Goal: Task Accomplishment & Management: Manage account settings

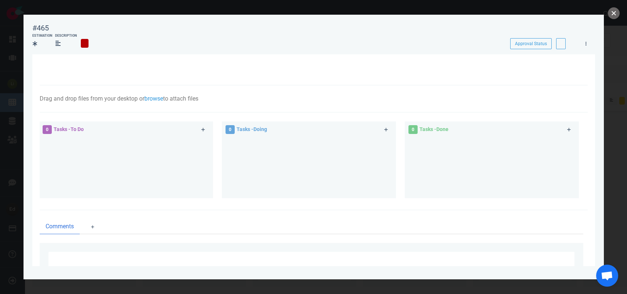
click at [614, 18] on button "close" at bounding box center [613, 13] width 12 height 12
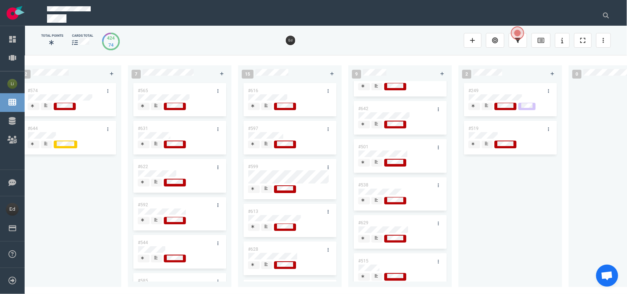
scroll to position [148, 0]
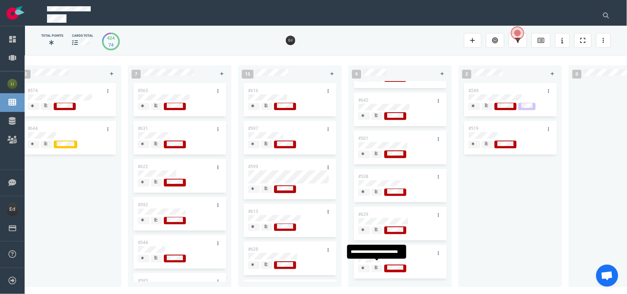
click at [377, 266] on icon at bounding box center [375, 268] width 3 height 4
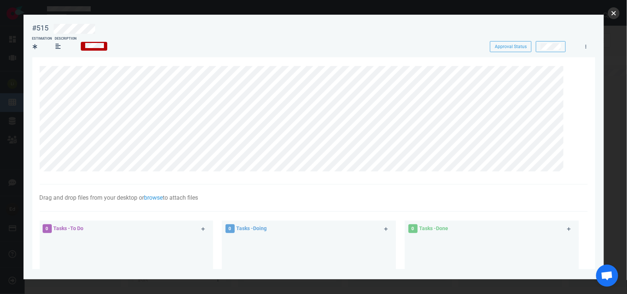
click at [613, 13] on button "close" at bounding box center [613, 13] width 12 height 12
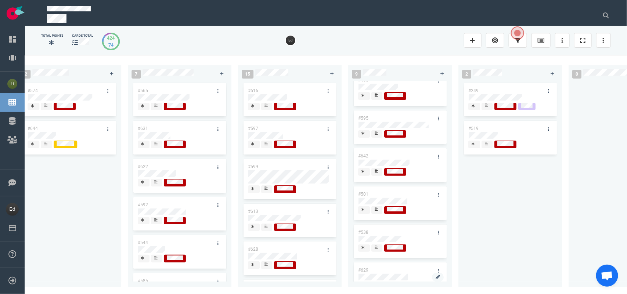
scroll to position [56, 0]
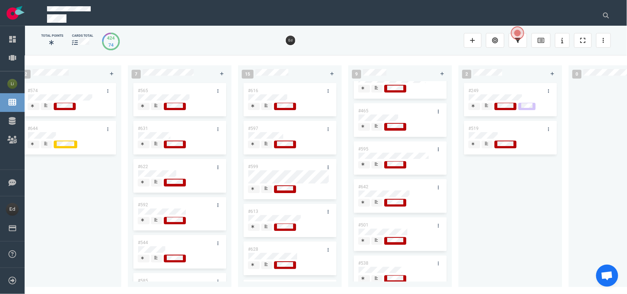
click at [379, 166] on span at bounding box center [376, 165] width 11 height 8
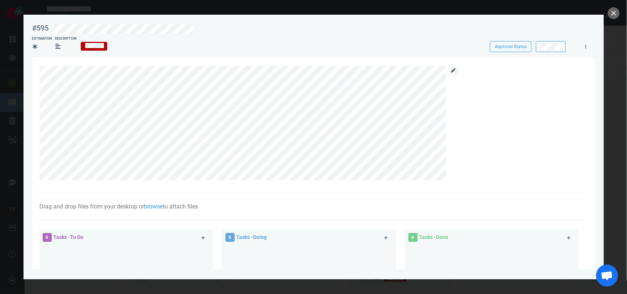
click at [454, 72] on icon at bounding box center [453, 70] width 4 height 4
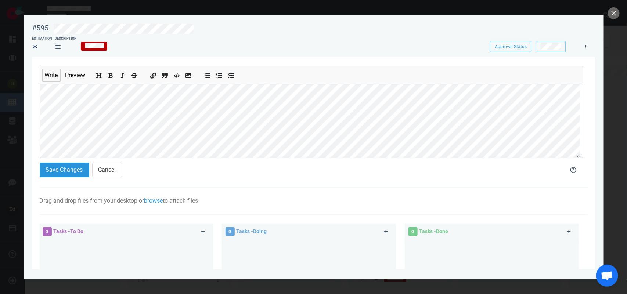
scroll to position [66, 0]
click at [70, 168] on button "Save Changes" at bounding box center [65, 170] width 50 height 15
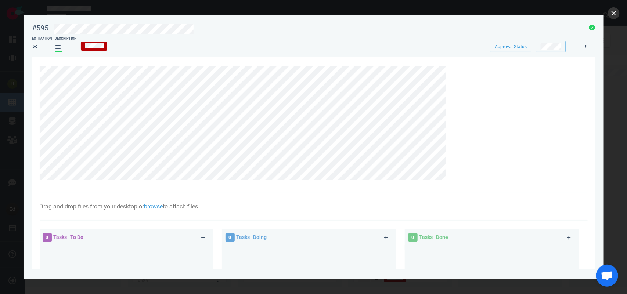
click at [610, 18] on button "close" at bounding box center [613, 13] width 12 height 12
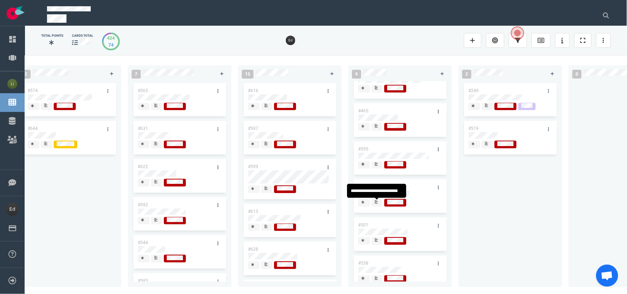
click at [377, 204] on icon at bounding box center [375, 202] width 3 height 4
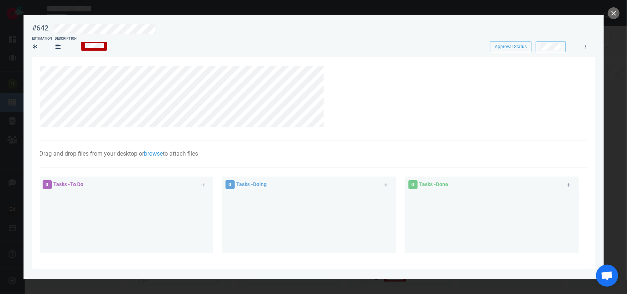
click at [610, 19] on div at bounding box center [313, 147] width 627 height 294
click at [611, 14] on button "close" at bounding box center [613, 13] width 12 height 12
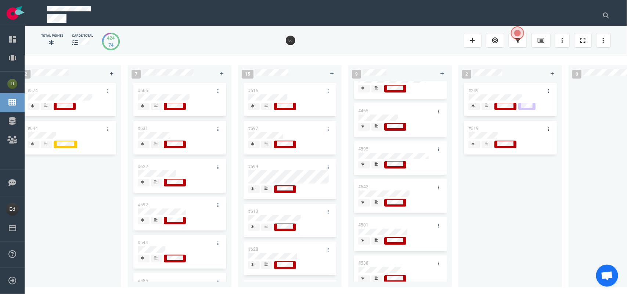
scroll to position [102, 0]
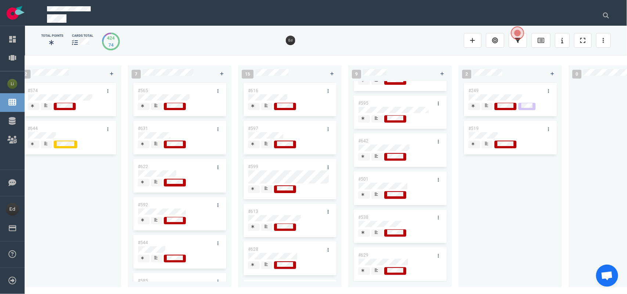
click at [375, 196] on icon at bounding box center [375, 194] width 3 height 3
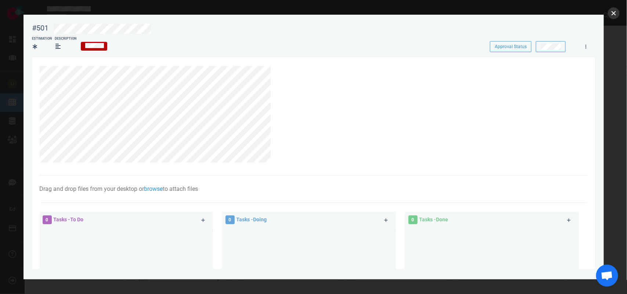
click at [612, 11] on button "close" at bounding box center [613, 13] width 12 height 12
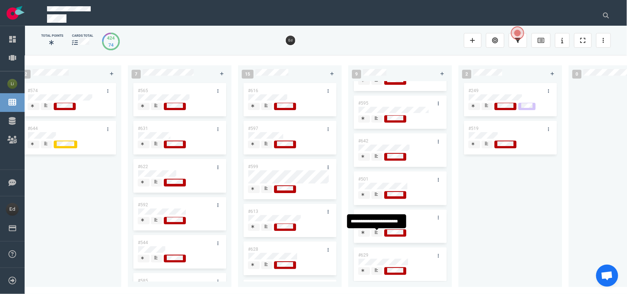
click at [377, 233] on icon at bounding box center [375, 233] width 3 height 4
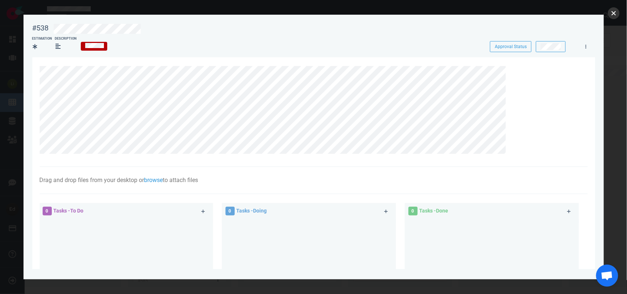
click at [616, 7] on button "close" at bounding box center [613, 13] width 12 height 12
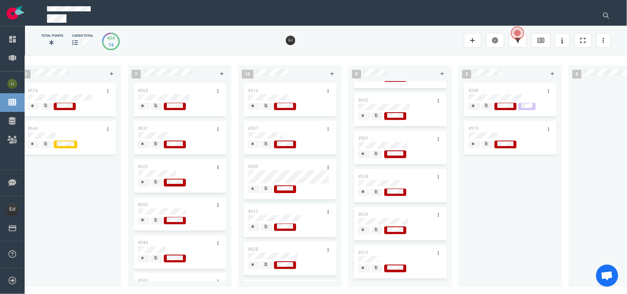
scroll to position [148, 0]
click at [379, 226] on div at bounding box center [376, 230] width 5 height 8
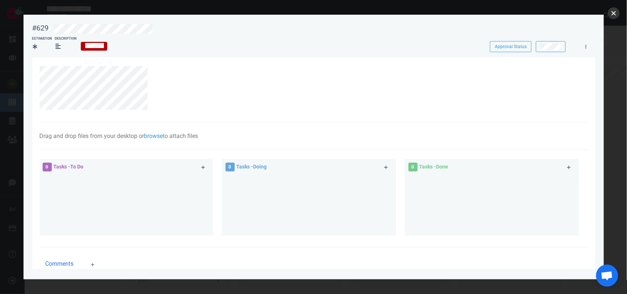
click at [614, 18] on button "close" at bounding box center [613, 13] width 12 height 12
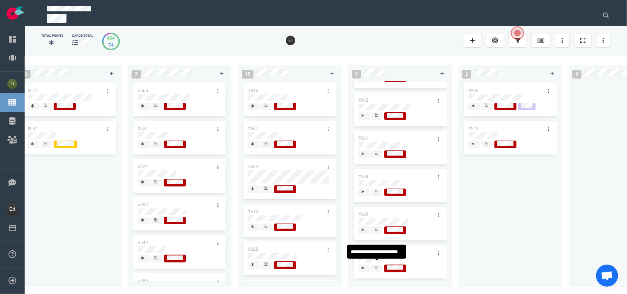
click at [374, 265] on div at bounding box center [376, 269] width 5 height 8
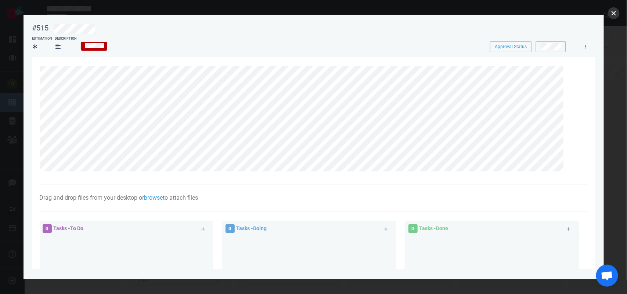
click at [610, 10] on button "close" at bounding box center [613, 13] width 12 height 12
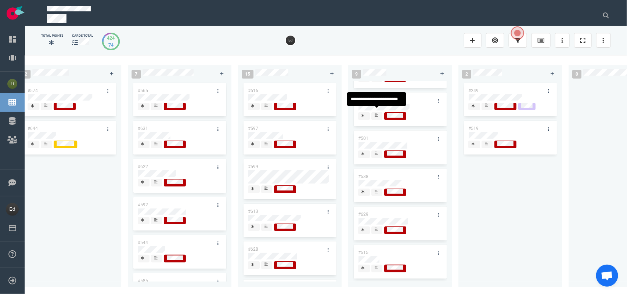
click at [379, 112] on div at bounding box center [376, 116] width 5 height 8
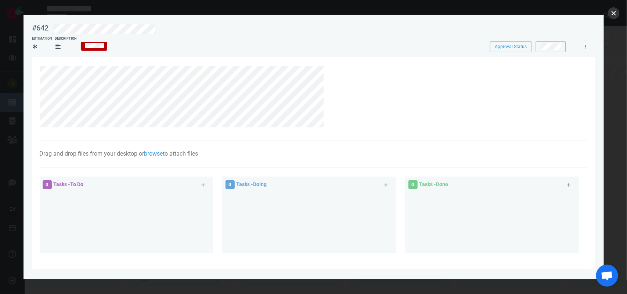
click at [614, 14] on button "close" at bounding box center [613, 13] width 12 height 12
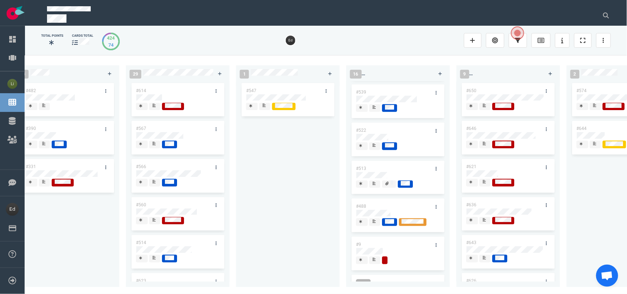
scroll to position [388, 0]
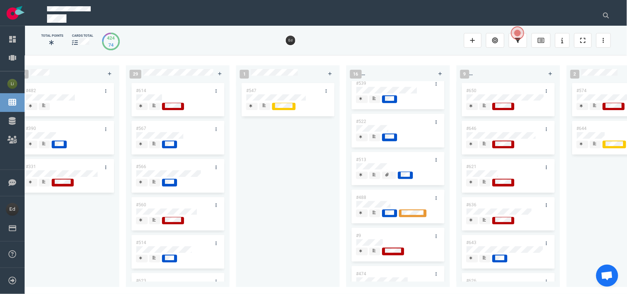
click at [375, 179] on div at bounding box center [375, 178] width 4 height 1
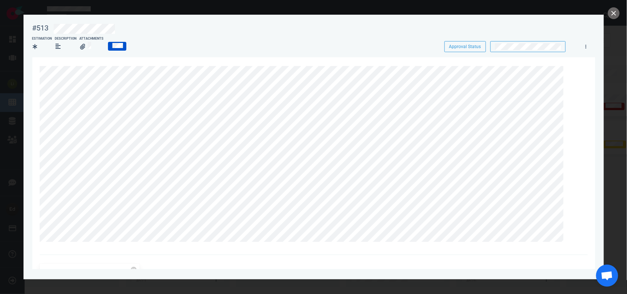
click at [39, 96] on section "[DATE] [DATE] 15:22:11 392.64 KB Attach Files Computer Google Drive Dropbox 0 T…" at bounding box center [313, 293] width 562 height 473
